Goal: Information Seeking & Learning: Compare options

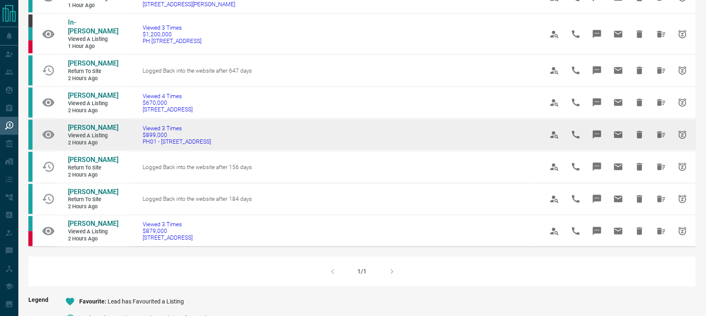
scroll to position [273, 0]
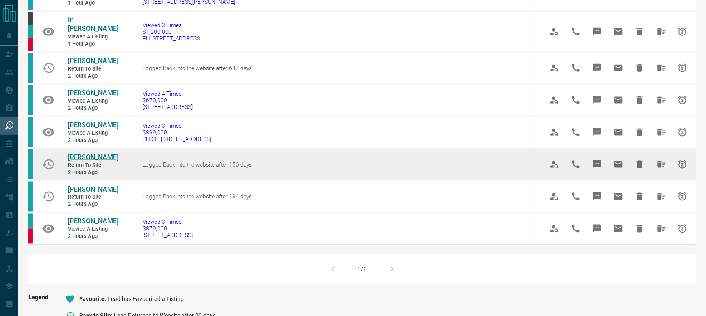
click at [88, 155] on span "[PERSON_NAME]" at bounding box center [93, 157] width 50 height 8
click at [657, 162] on icon "Hide All from Tari Zouhair" at bounding box center [661, 164] width 10 height 10
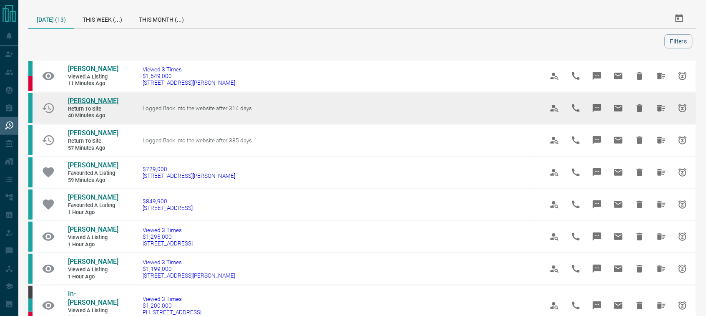
click at [83, 101] on span "[PERSON_NAME]" at bounding box center [93, 101] width 50 height 8
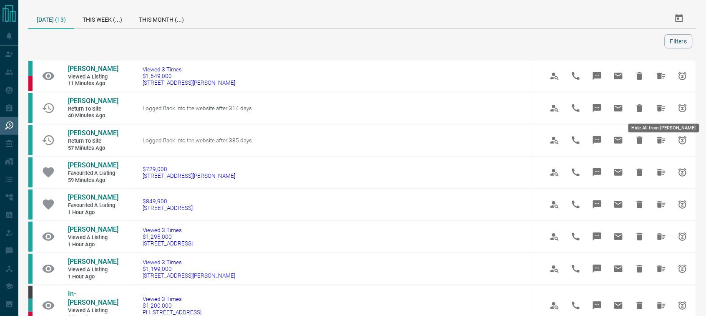
click at [663, 104] on icon "Hide All from Candace Oliver" at bounding box center [661, 108] width 10 height 10
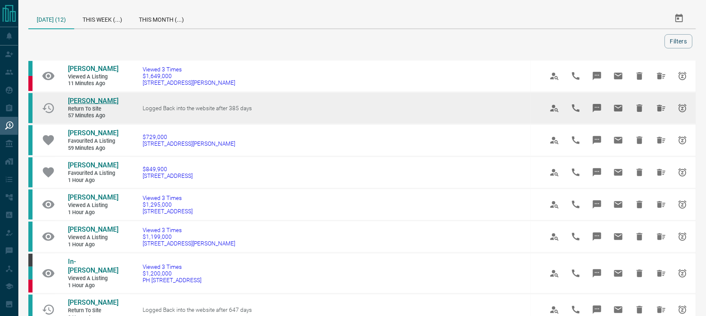
click at [94, 105] on span "[PERSON_NAME]" at bounding box center [93, 101] width 50 height 8
click at [662, 110] on icon "Hide All from Albert Chlapowski" at bounding box center [661, 108] width 10 height 10
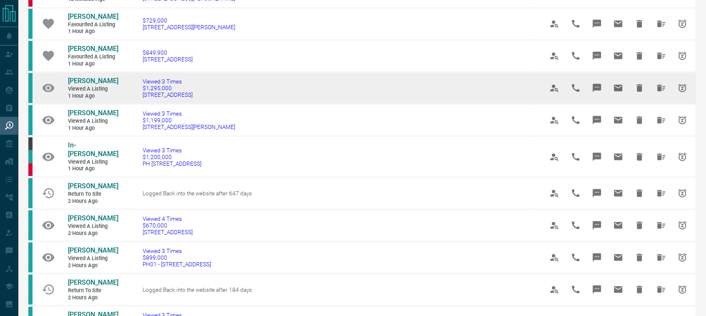
scroll to position [91, 0]
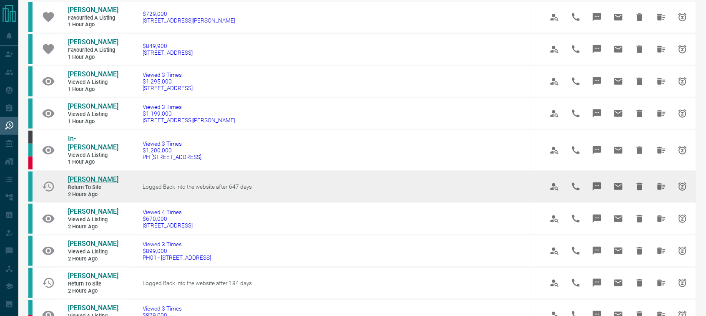
click at [86, 175] on span "[PERSON_NAME]" at bounding box center [93, 179] width 50 height 8
click at [657, 181] on icon "Hide All from Zhenhong Chen" at bounding box center [661, 186] width 10 height 10
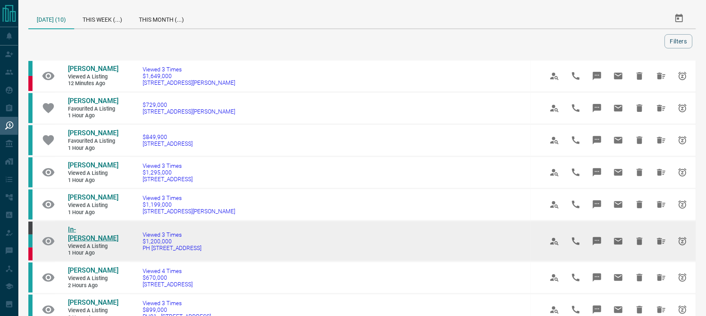
click at [86, 228] on span "In-[PERSON_NAME]" at bounding box center [93, 233] width 50 height 17
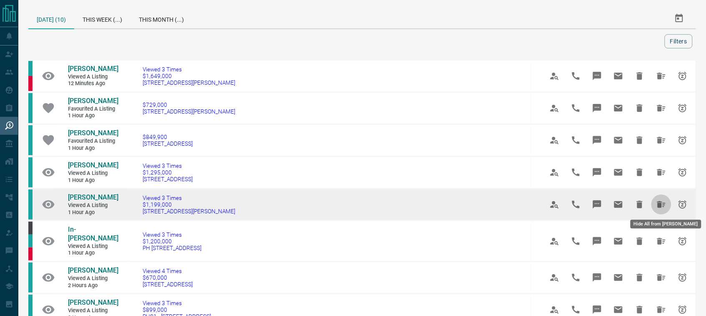
click at [659, 203] on icon "Hide All from Mike Sexton" at bounding box center [661, 204] width 8 height 7
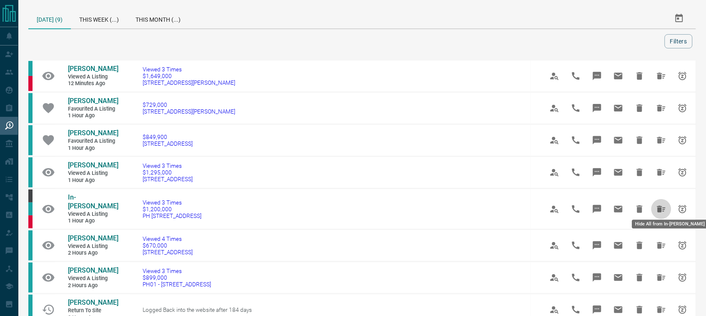
click at [659, 205] on icon "Hide All from In-Shin Lee" at bounding box center [661, 208] width 8 height 7
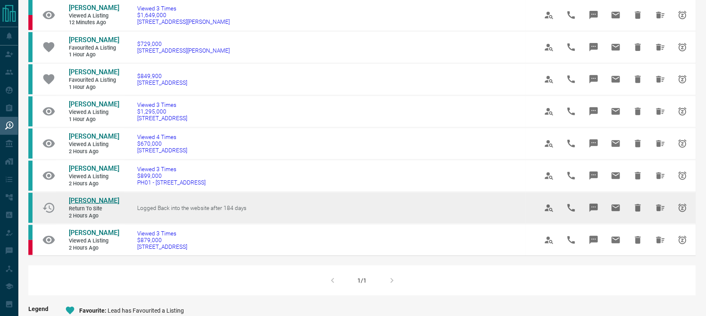
scroll to position [65, 0]
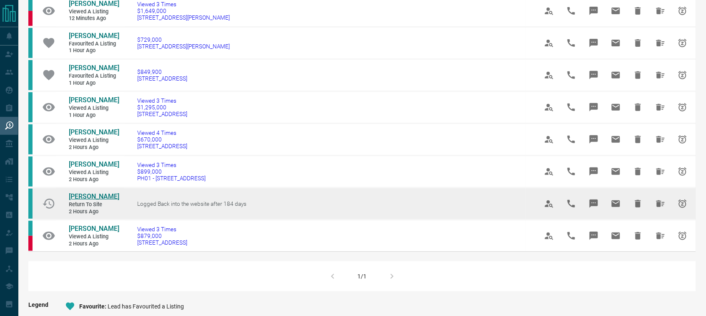
click at [91, 196] on span "[PERSON_NAME]" at bounding box center [94, 196] width 50 height 8
click at [662, 198] on icon "Hide All from Tsering W" at bounding box center [660, 203] width 10 height 10
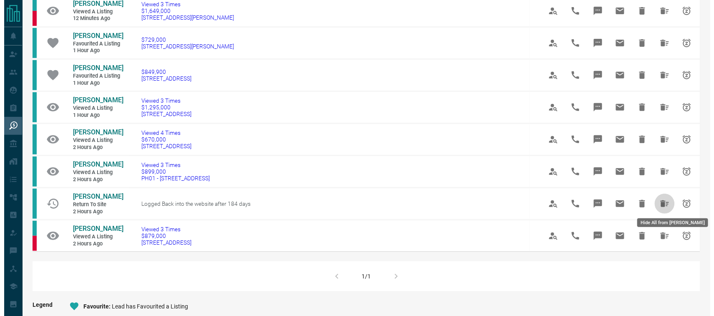
scroll to position [0, 0]
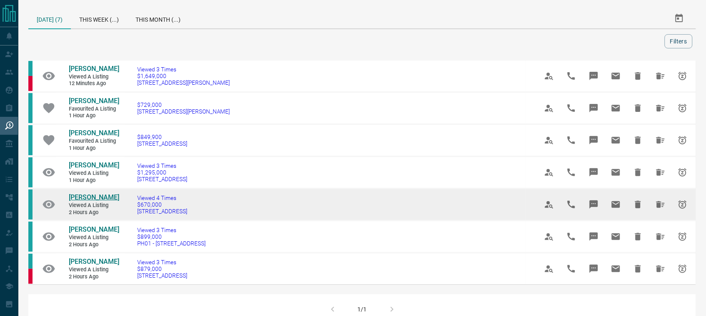
click at [97, 196] on span "[PERSON_NAME]" at bounding box center [94, 197] width 50 height 8
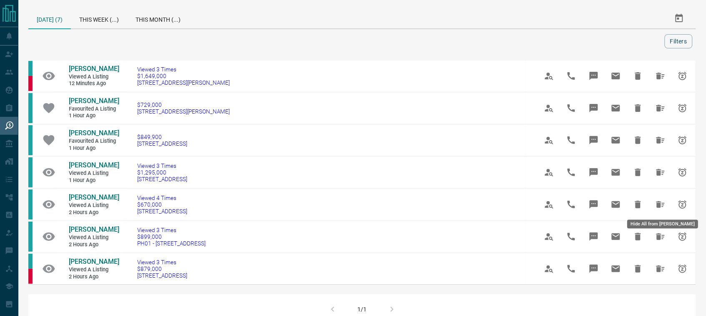
click at [660, 202] on icon "Hide All from Leticia Nicolino" at bounding box center [660, 204] width 8 height 7
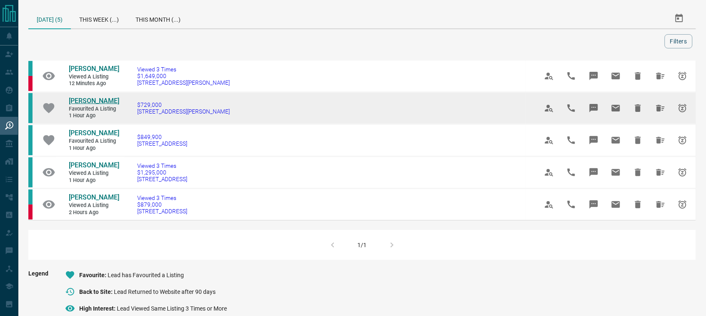
click at [106, 102] on span "[PERSON_NAME]" at bounding box center [94, 101] width 50 height 8
click at [661, 105] on icon "Hide All from Kulgaurav Singh" at bounding box center [660, 108] width 10 height 10
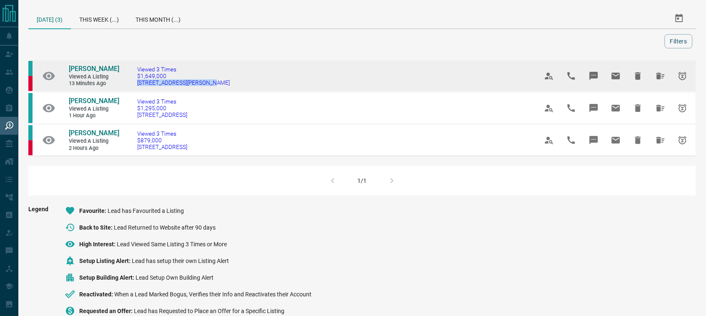
drag, startPoint x: 205, startPoint y: 86, endPoint x: 136, endPoint y: 89, distance: 69.6
click at [136, 89] on td "Viewed 3 Times $1,649,000 [STREET_ADDRESS][PERSON_NAME]" at bounding box center [325, 76] width 401 height 32
copy span "[STREET_ADDRESS][PERSON_NAME]"
click at [86, 70] on span "[PERSON_NAME]" at bounding box center [94, 69] width 50 height 8
click at [659, 75] on icon "Hide All from Gina Cornacchia" at bounding box center [660, 76] width 8 height 7
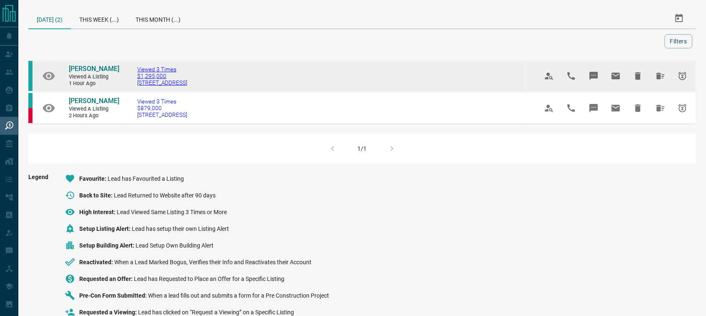
drag, startPoint x: 228, startPoint y: 85, endPoint x: 144, endPoint y: 85, distance: 83.8
click at [132, 84] on td "Viewed 3 Times $1,295,000 [STREET_ADDRESS]" at bounding box center [325, 76] width 401 height 32
copy span "[STREET_ADDRESS]"
click at [83, 69] on span "[PERSON_NAME]" at bounding box center [94, 69] width 50 height 8
click at [658, 77] on icon "Hide All from Alanna Kit" at bounding box center [660, 76] width 8 height 7
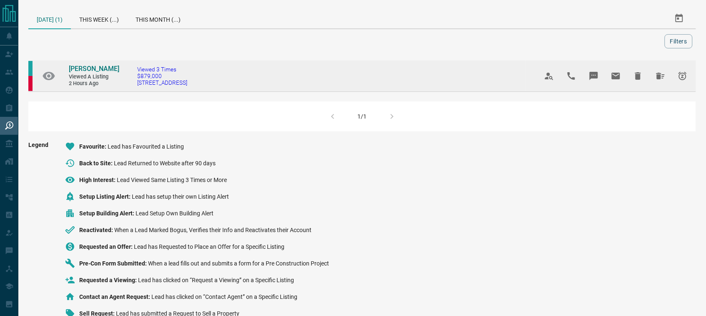
drag, startPoint x: 184, startPoint y: 88, endPoint x: 132, endPoint y: 88, distance: 51.7
click at [132, 88] on td "Viewed 3 Times $879,000 [STREET_ADDRESS]" at bounding box center [325, 76] width 401 height 32
copy span "[STREET_ADDRESS]"
click at [88, 70] on span "[PERSON_NAME]" at bounding box center [94, 69] width 50 height 8
click at [649, 78] on div at bounding box center [616, 76] width 156 height 23
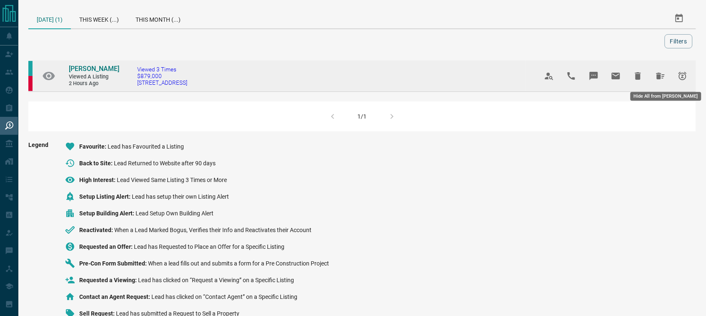
click at [657, 74] on icon "Hide All from Amer Kakish" at bounding box center [660, 76] width 8 height 7
